Goal: Information Seeking & Learning: Learn about a topic

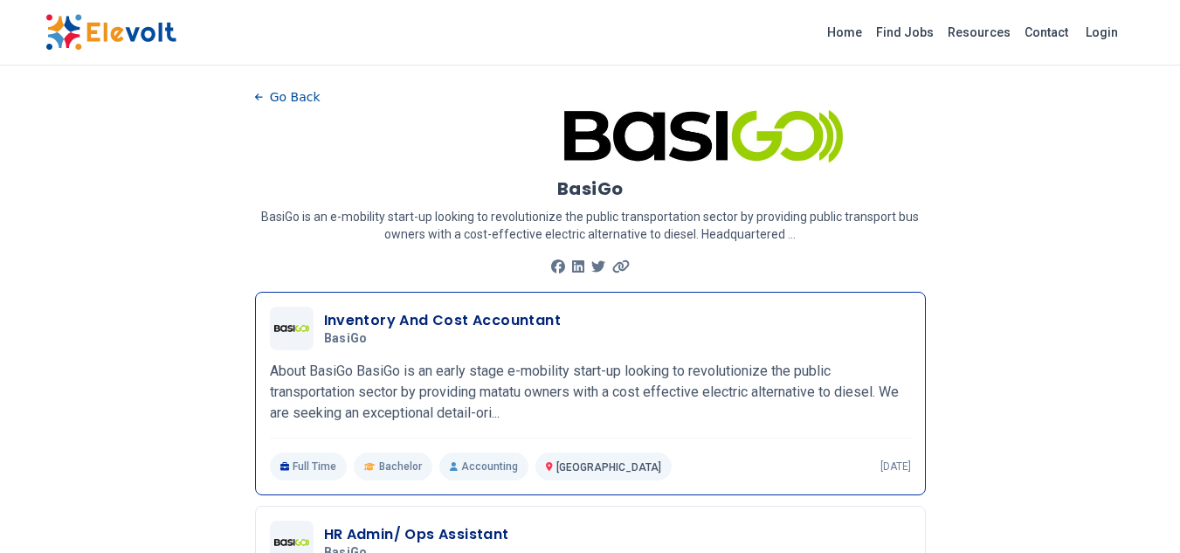
click at [770, 307] on div "Inventory And Cost Accountant BasiGo [DATE] [DATE]" at bounding box center [590, 329] width 641 height 44
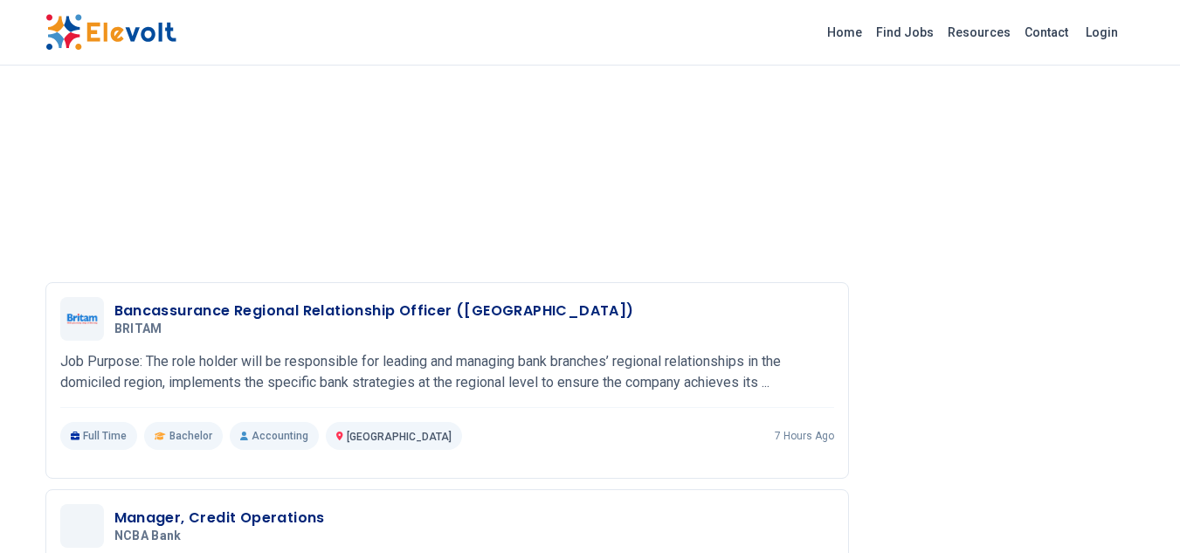
scroll to position [2727, 0]
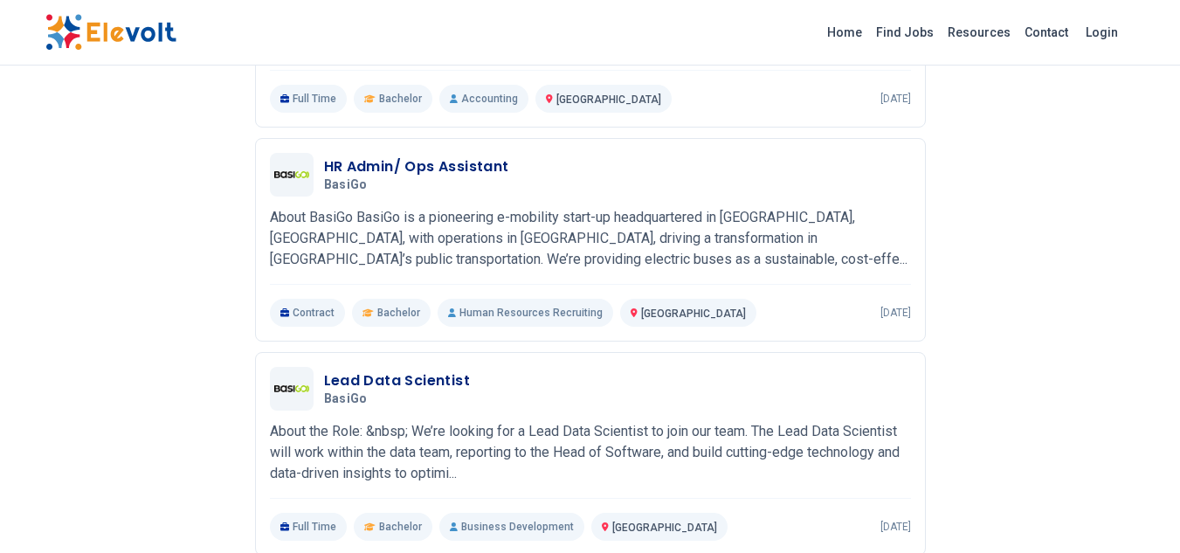
scroll to position [387, 0]
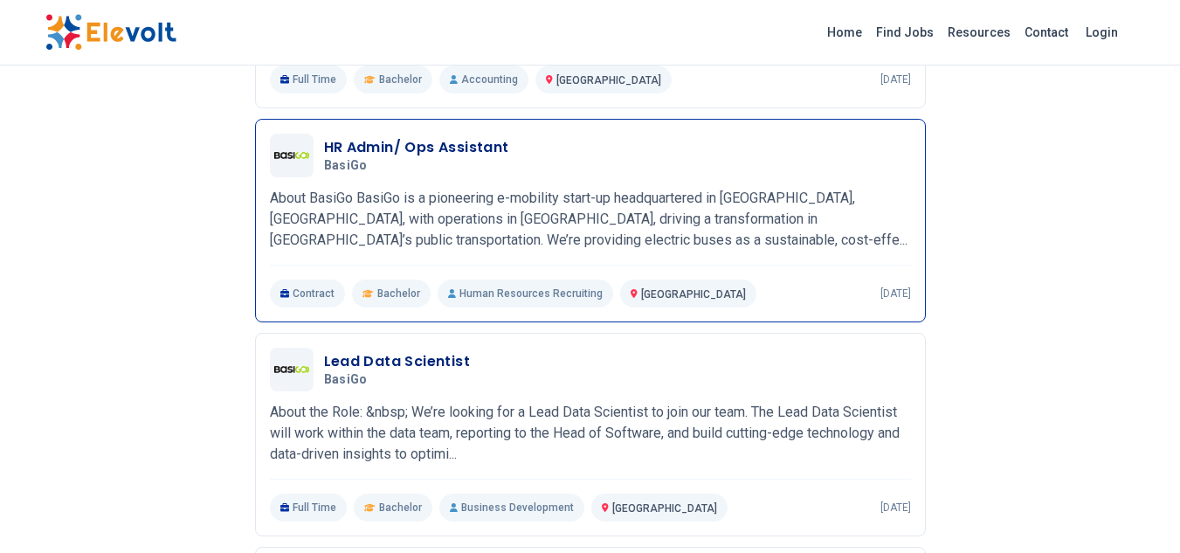
click at [474, 240] on p "About BasiGo BasiGo is a pioneering e-mobility start-up headquartered in [GEOGR…" at bounding box center [590, 219] width 641 height 63
